Goal: Task Accomplishment & Management: Manage account settings

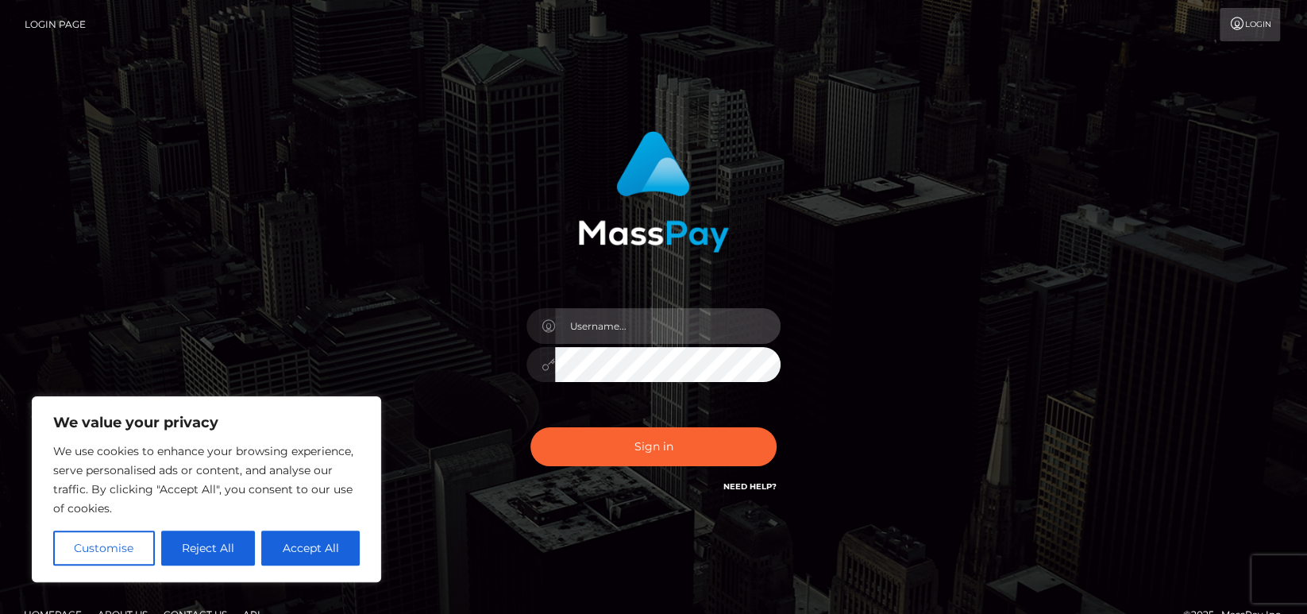
click at [615, 331] on input "text" at bounding box center [668, 326] width 226 height 36
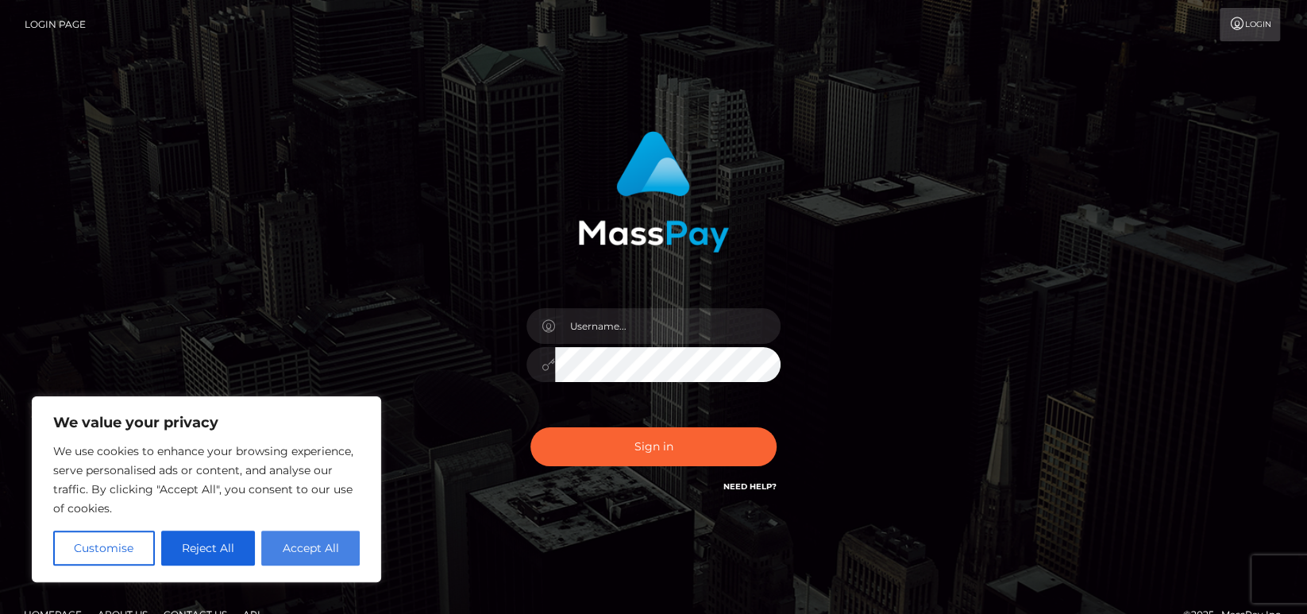
click at [303, 551] on button "Accept All" at bounding box center [310, 548] width 98 height 35
checkbox input "true"
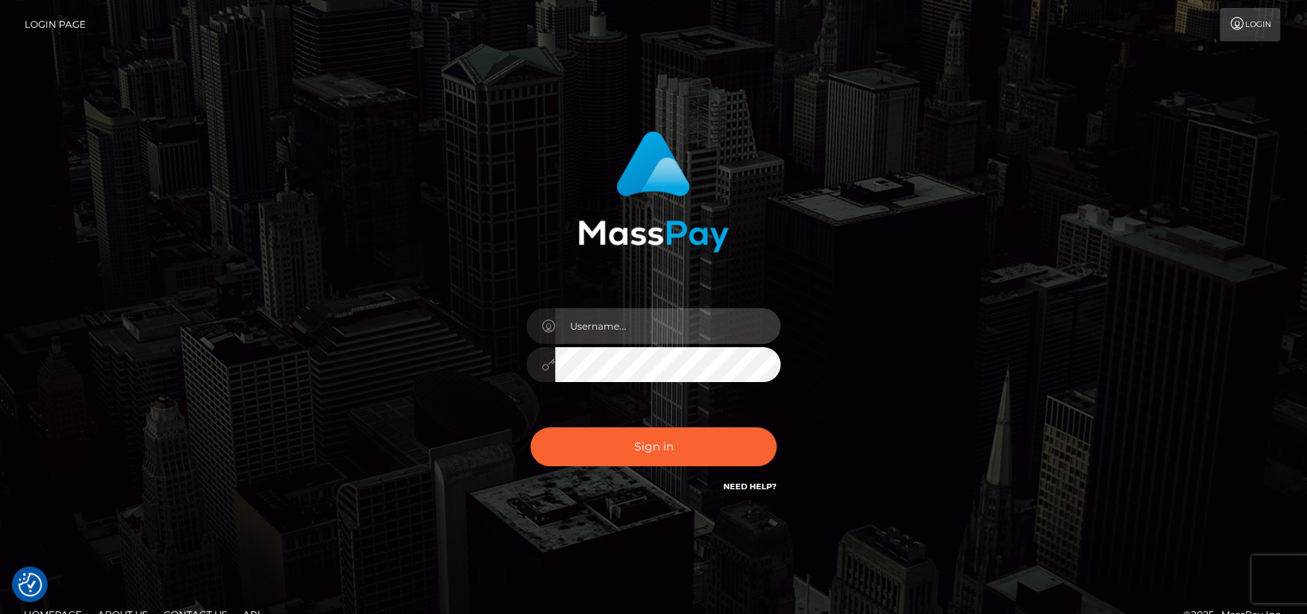
click at [613, 334] on input "text" at bounding box center [668, 326] width 226 height 36
type input "mengsiew8448"
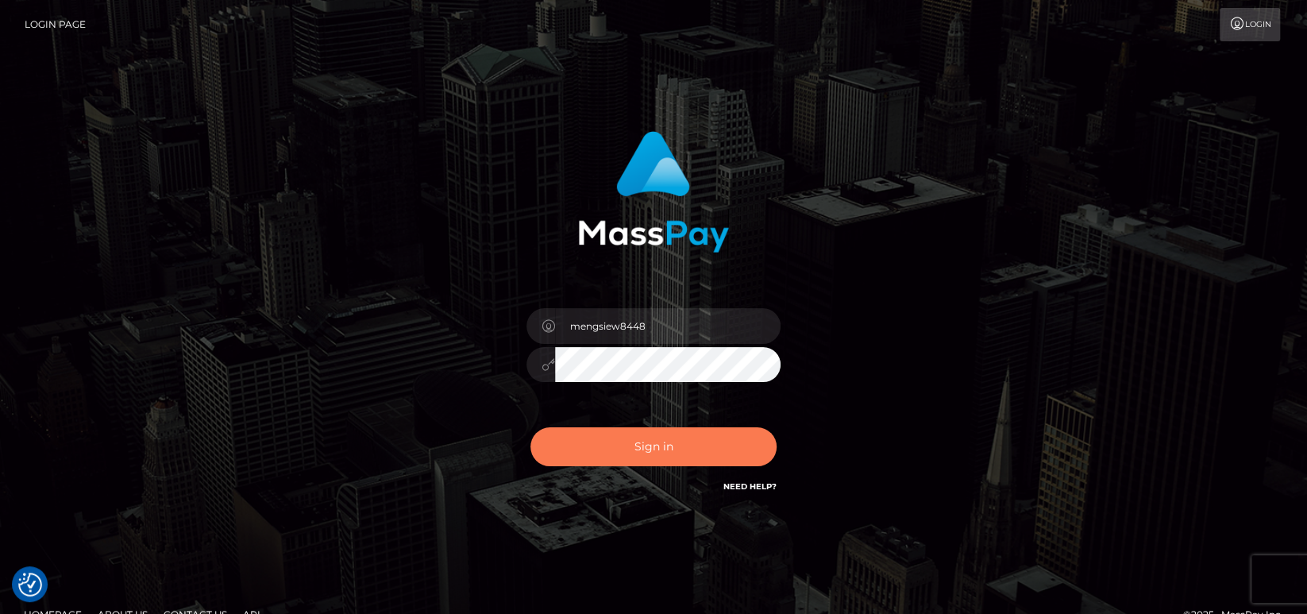
click at [707, 450] on button "Sign in" at bounding box center [654, 446] width 246 height 39
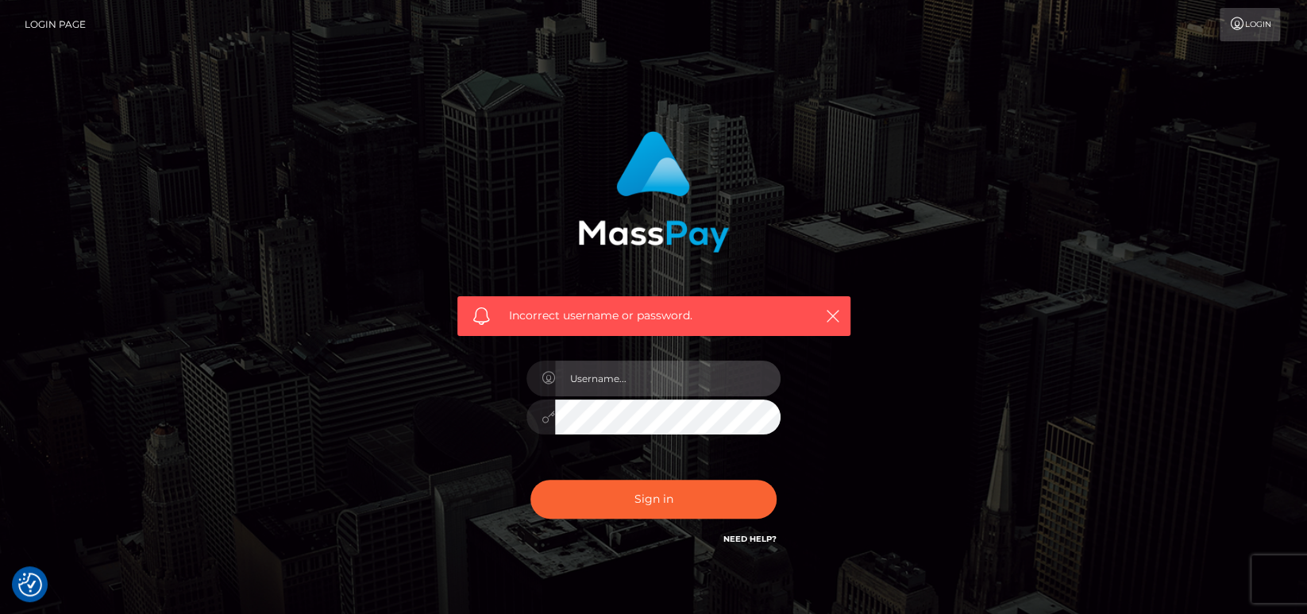
click at [628, 374] on input "text" at bounding box center [668, 379] width 226 height 36
type input "mstan6680@hotmail.com"
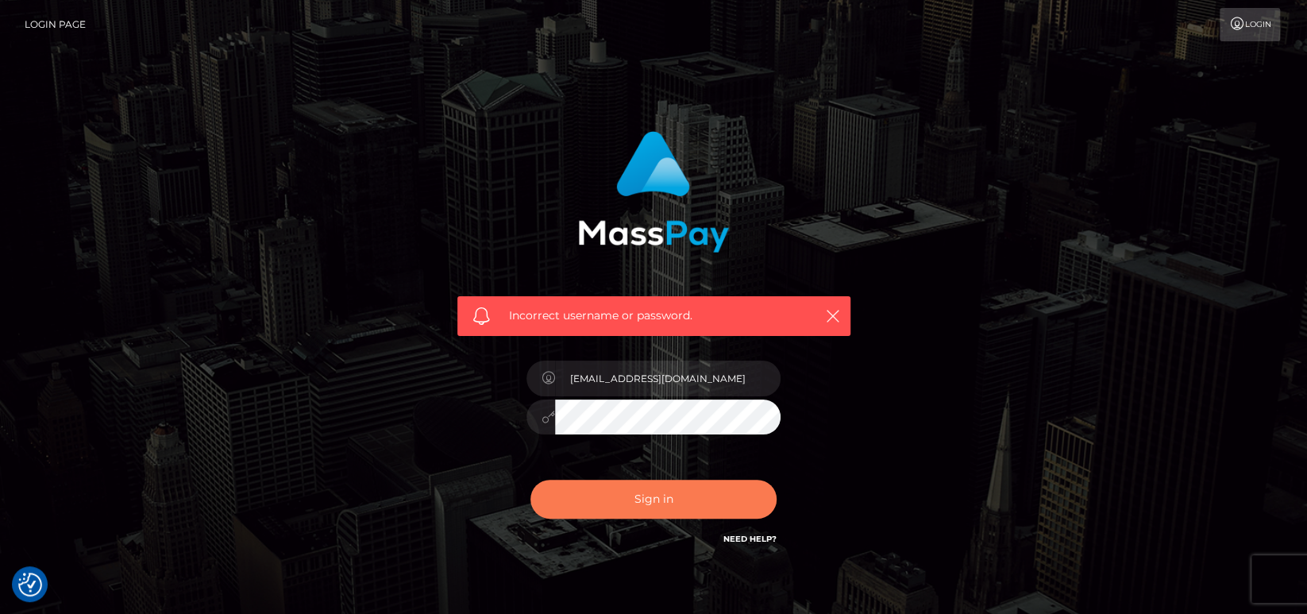
click at [616, 504] on button "Sign in" at bounding box center [654, 499] width 246 height 39
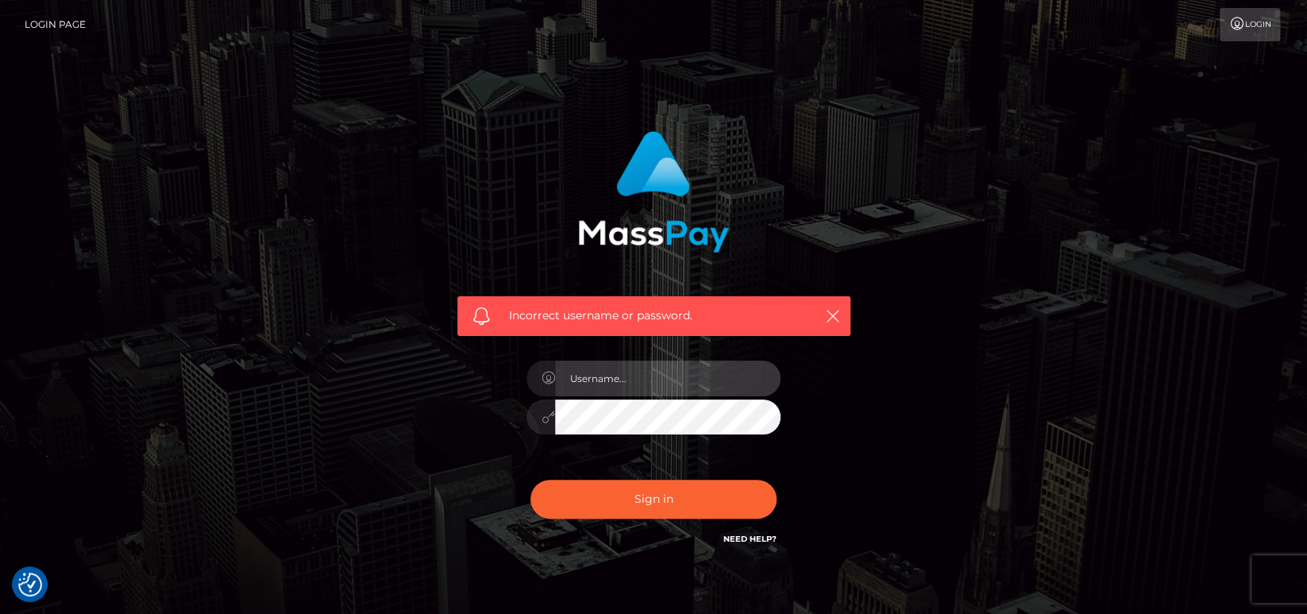
click at [620, 373] on input "text" at bounding box center [668, 379] width 226 height 36
click at [830, 316] on icon "button" at bounding box center [833, 316] width 16 height 16
click at [674, 380] on input "text" at bounding box center [668, 379] width 226 height 36
type input "[EMAIL_ADDRESS][DOMAIN_NAME]"
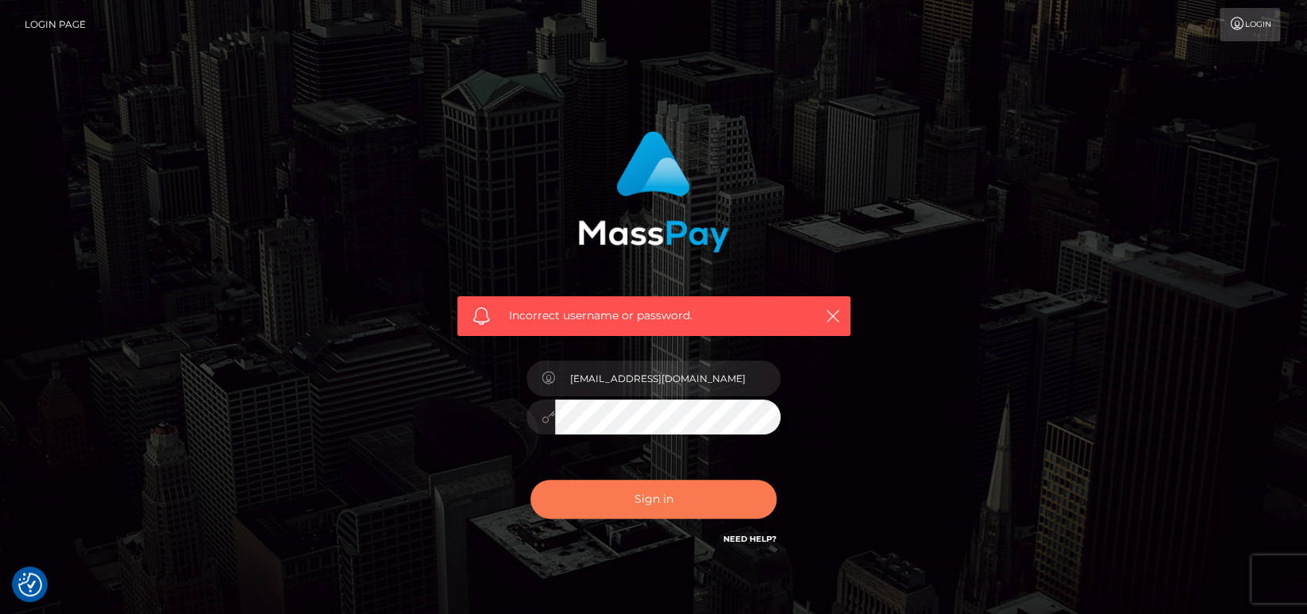
click at [665, 500] on button "Sign in" at bounding box center [654, 499] width 246 height 39
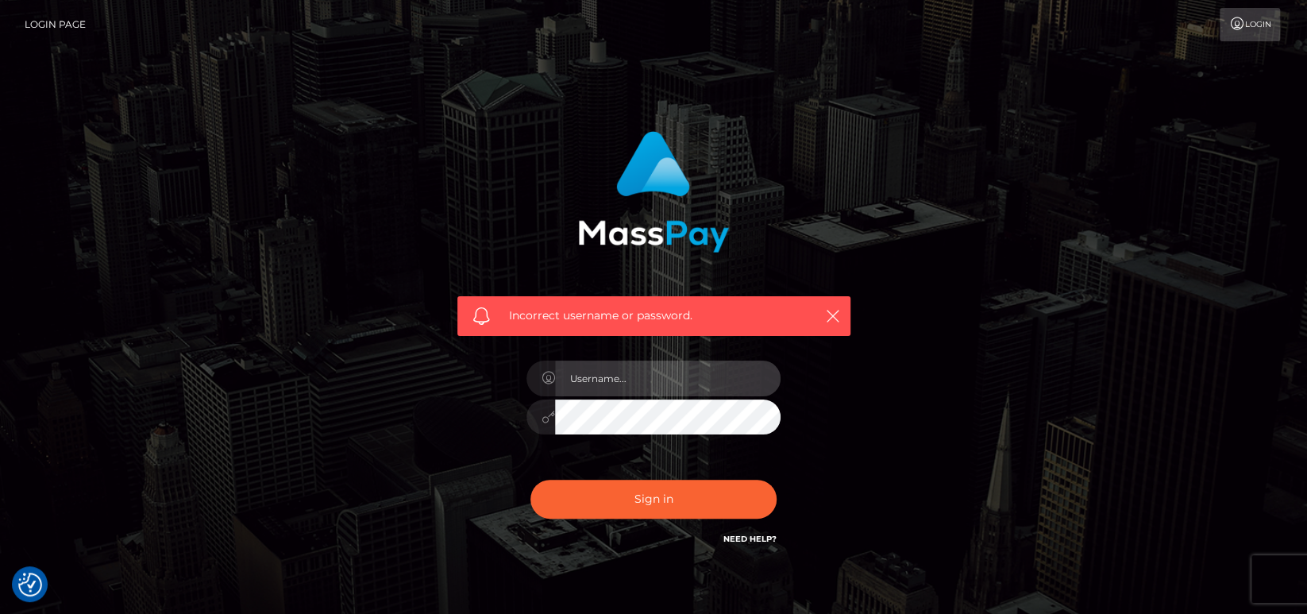
click at [618, 391] on input "text" at bounding box center [668, 379] width 226 height 36
type input "mengsiew8448"
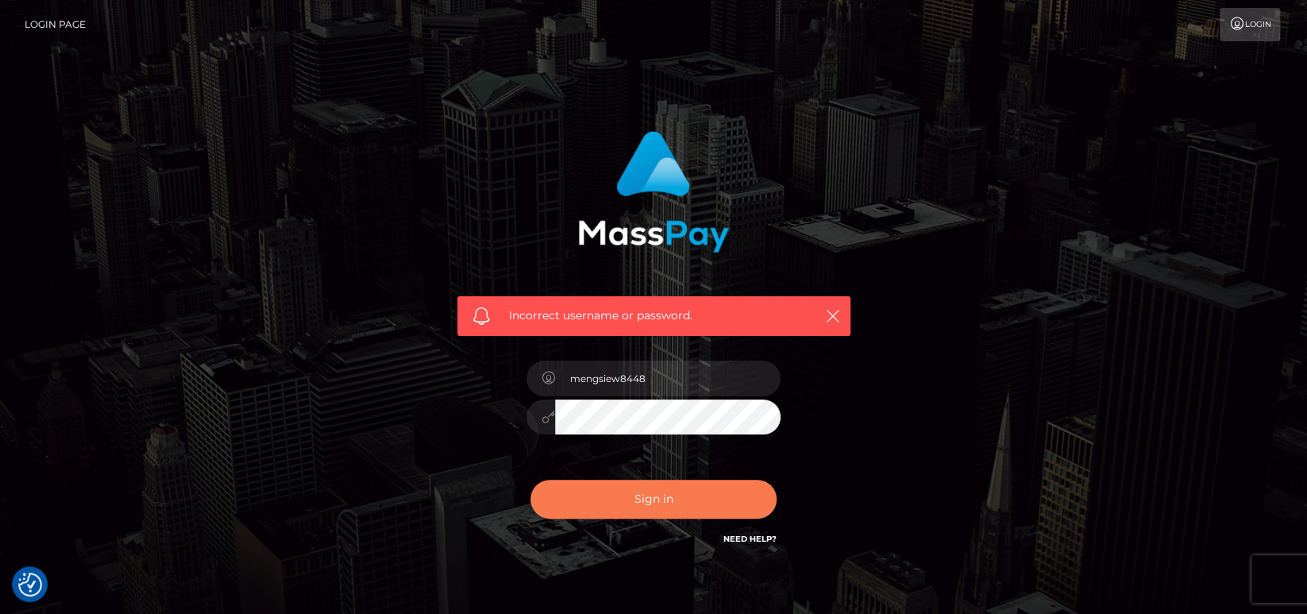
click at [674, 504] on button "Sign in" at bounding box center [654, 499] width 246 height 39
click at [837, 316] on icon "button" at bounding box center [833, 316] width 16 height 16
click at [833, 312] on icon "button" at bounding box center [833, 316] width 16 height 16
click at [1243, 21] on link "Login" at bounding box center [1250, 24] width 60 height 33
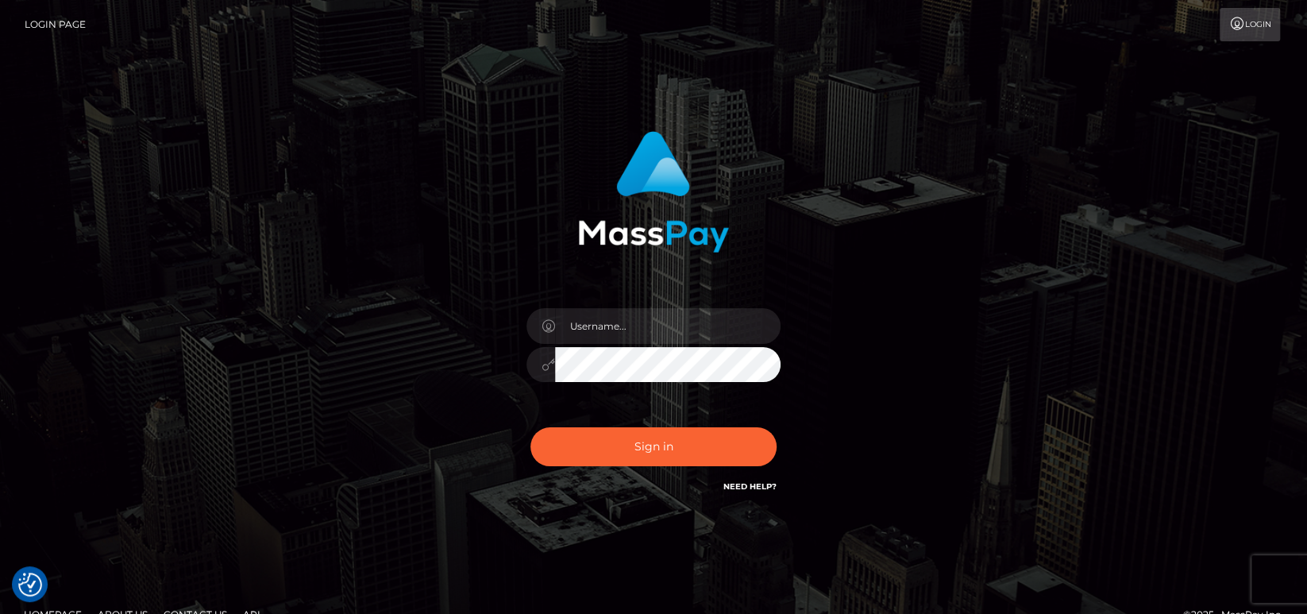
checkbox input "true"
click at [625, 333] on input "text" at bounding box center [668, 326] width 226 height 36
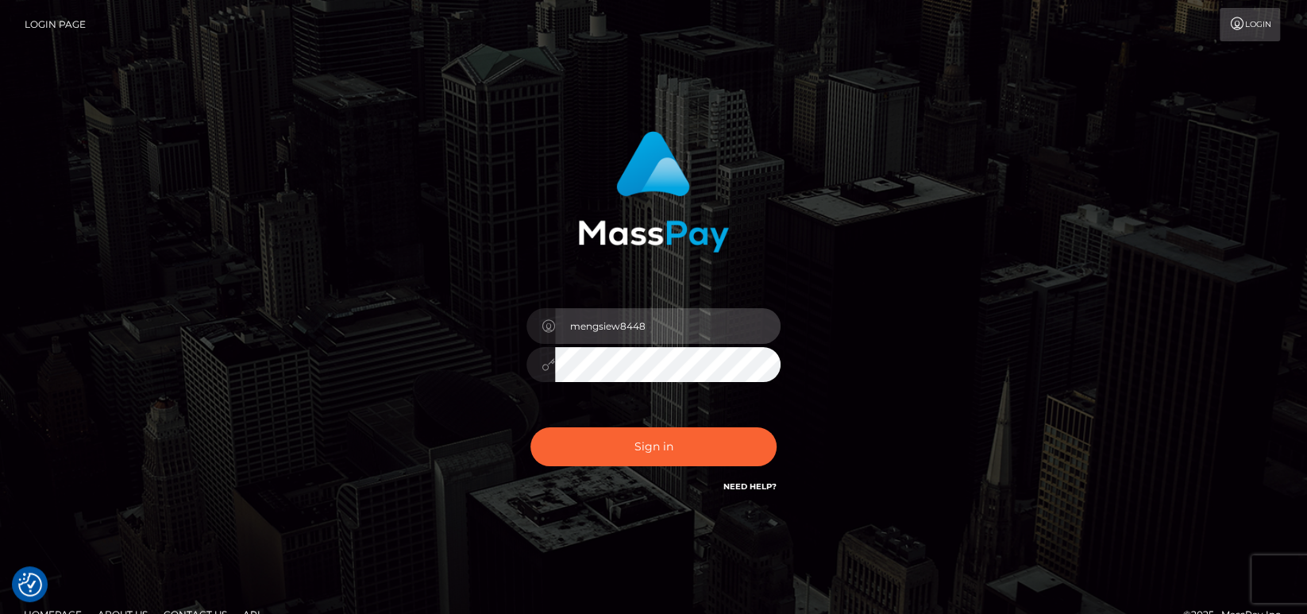
type input "mengsiew8448"
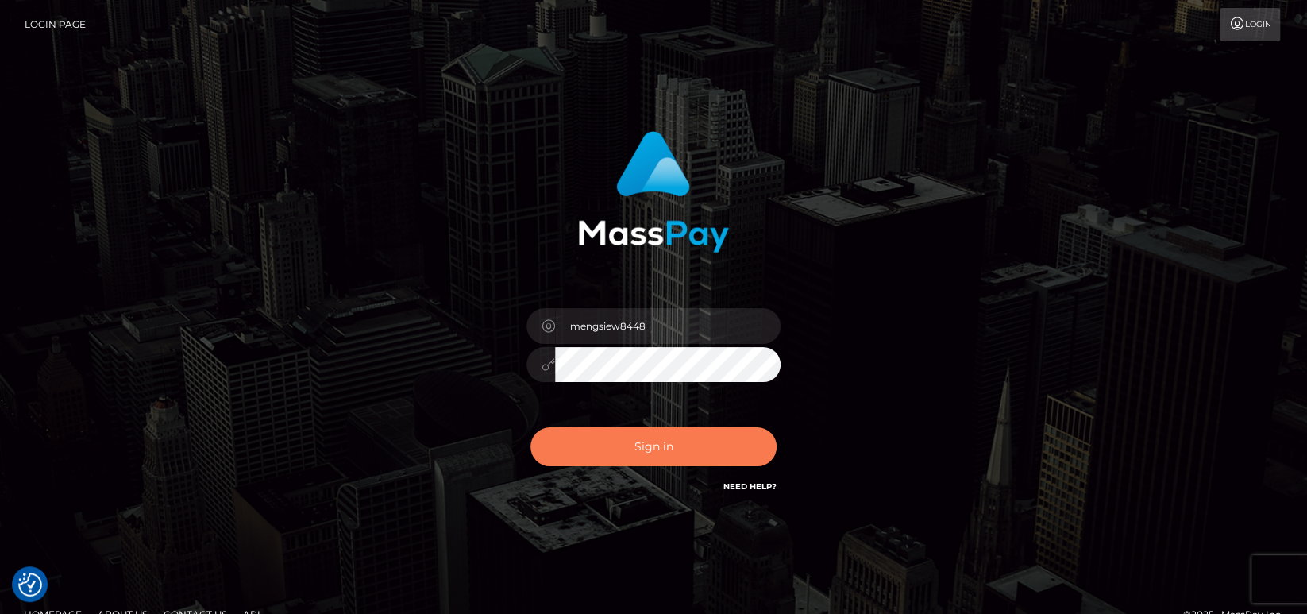
click at [656, 445] on button "Sign in" at bounding box center [654, 446] width 246 height 39
